Goal: Transaction & Acquisition: Download file/media

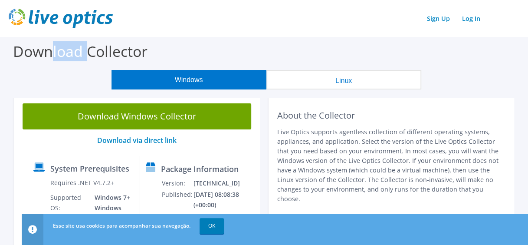
drag, startPoint x: 54, startPoint y: 52, endPoint x: 93, endPoint y: 50, distance: 39.1
click at [89, 51] on label "Download Collector" at bounding box center [80, 51] width 135 height 20
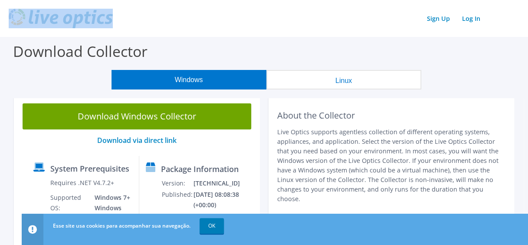
drag, startPoint x: 119, startPoint y: 17, endPoint x: 27, endPoint y: 17, distance: 91.6
click at [27, 17] on div "Sign Up Log In" at bounding box center [264, 19] width 511 height 20
copy link
click at [346, 33] on header "Sign Up Log In" at bounding box center [264, 18] width 528 height 37
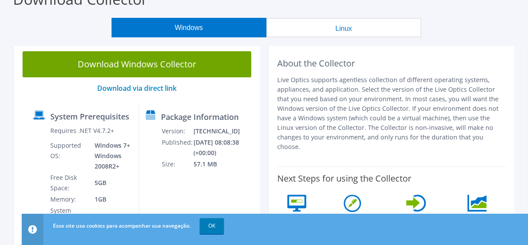
scroll to position [87, 0]
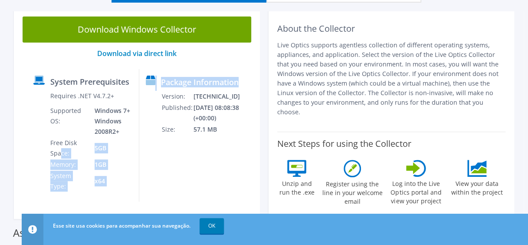
drag, startPoint x: 60, startPoint y: 150, endPoint x: 213, endPoint y: 163, distance: 153.4
click at [198, 163] on div "System Prerequisites Requires .NET V4.7.2+ Supported OS: Windows 7+ Windows 200…" at bounding box center [137, 135] width 220 height 132
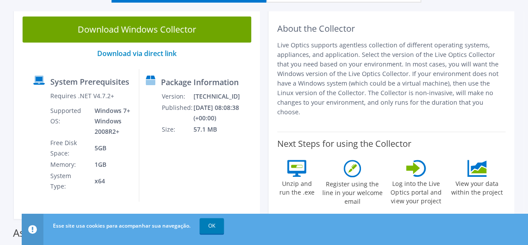
drag, startPoint x: 213, startPoint y: 163, endPoint x: 299, endPoint y: 175, distance: 86.8
click at [299, 177] on label "Unzip and run the .exe" at bounding box center [297, 187] width 40 height 20
click at [357, 162] on icon at bounding box center [352, 168] width 17 height 17
click at [404, 162] on div "Log into the Live Optics portal and view your project" at bounding box center [416, 185] width 57 height 50
drag, startPoint x: 406, startPoint y: 162, endPoint x: 435, endPoint y: 162, distance: 28.7
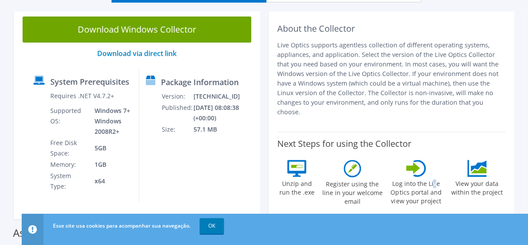
click at [435, 162] on div "Log into the Live Optics portal and view your project" at bounding box center [416, 185] width 57 height 50
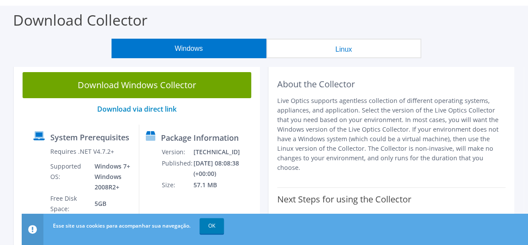
scroll to position [0, 0]
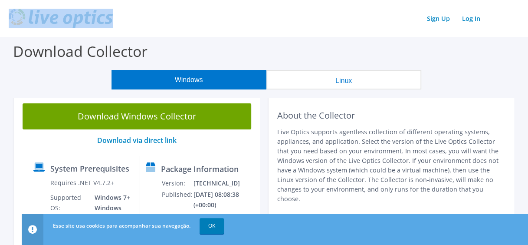
drag, startPoint x: 125, startPoint y: 15, endPoint x: 14, endPoint y: 19, distance: 110.8
click at [14, 19] on div "Sign Up Log In" at bounding box center [264, 19] width 511 height 20
